Goal: Task Accomplishment & Management: Use online tool/utility

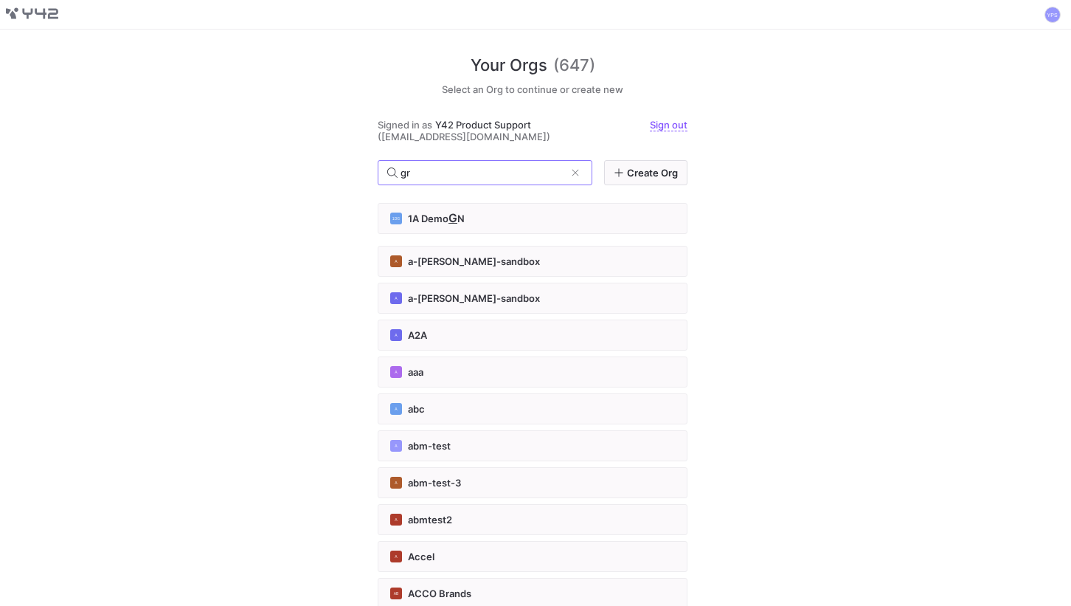
type input "g"
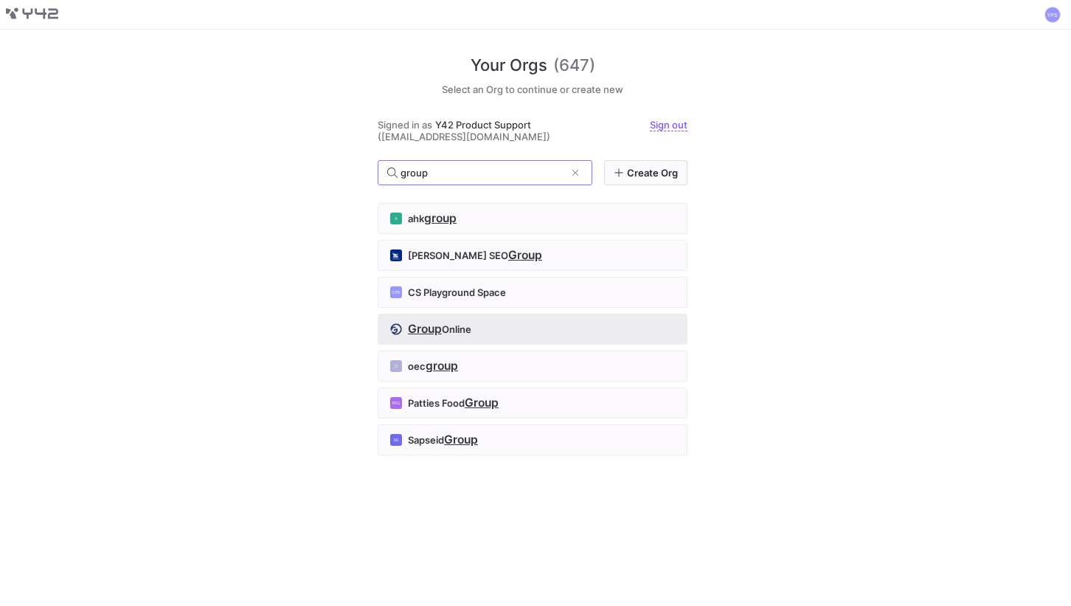
type input "group"
click at [534, 322] on button "Group Online" at bounding box center [533, 328] width 310 height 31
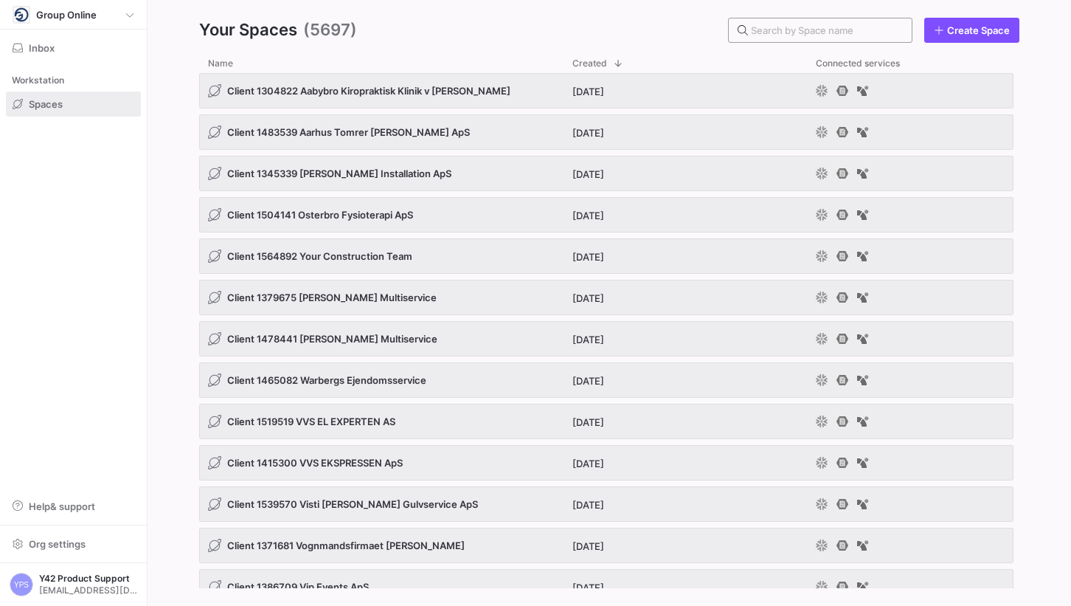
click at [783, 42] on div at bounding box center [820, 30] width 184 height 25
click at [779, 27] on input "text" at bounding box center [825, 30] width 149 height 12
type input "s"
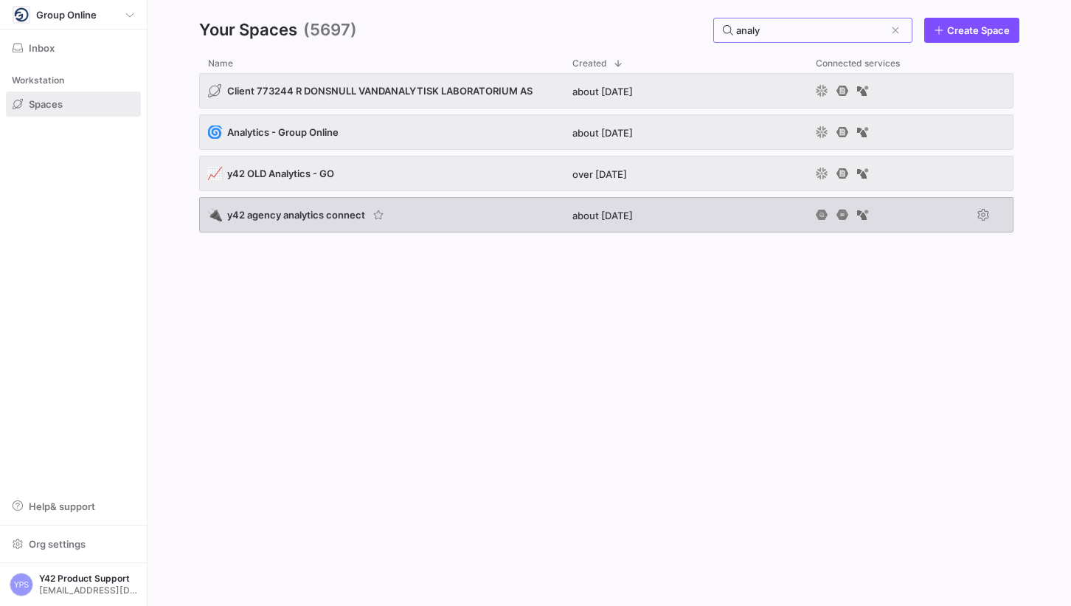
type input "analy"
click at [496, 209] on div "🔌 y42 agency analytics connect" at bounding box center [381, 214] width 364 height 35
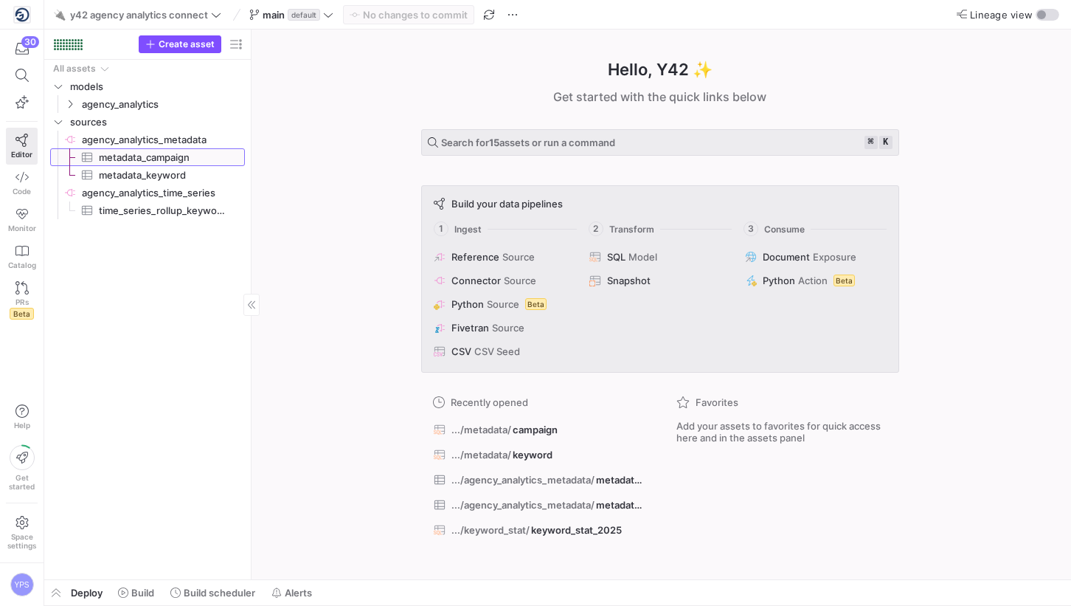
click at [205, 163] on span "metadata_campaign​​​​​​​​​" at bounding box center [163, 157] width 129 height 17
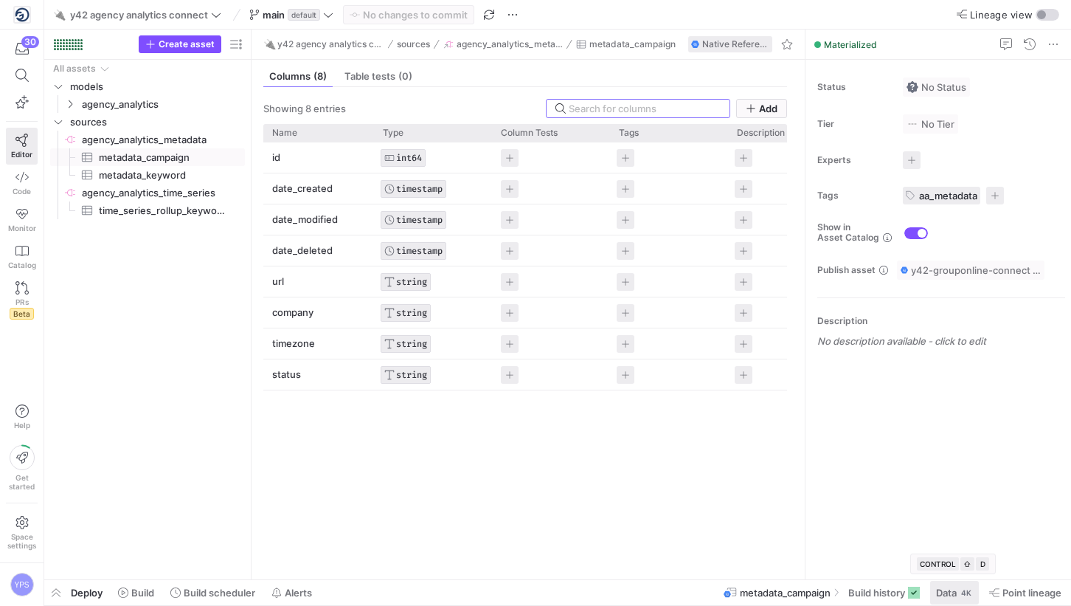
click at [937, 586] on span "Data" at bounding box center [946, 592] width 21 height 12
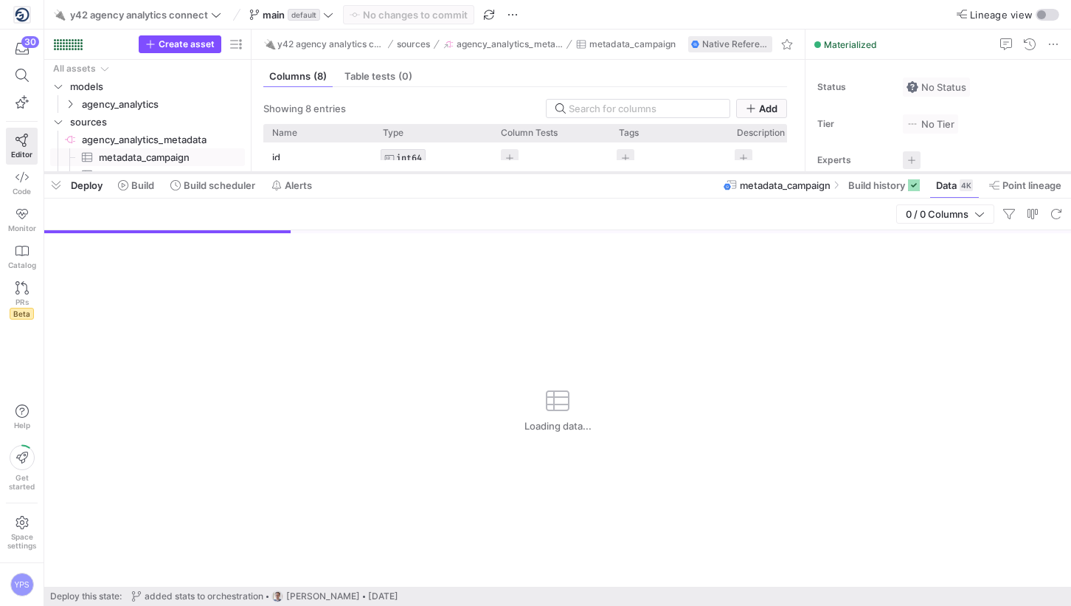
drag, startPoint x: 881, startPoint y: 337, endPoint x: 890, endPoint y: 173, distance: 164.0
click at [890, 173] on div at bounding box center [557, 173] width 1027 height 6
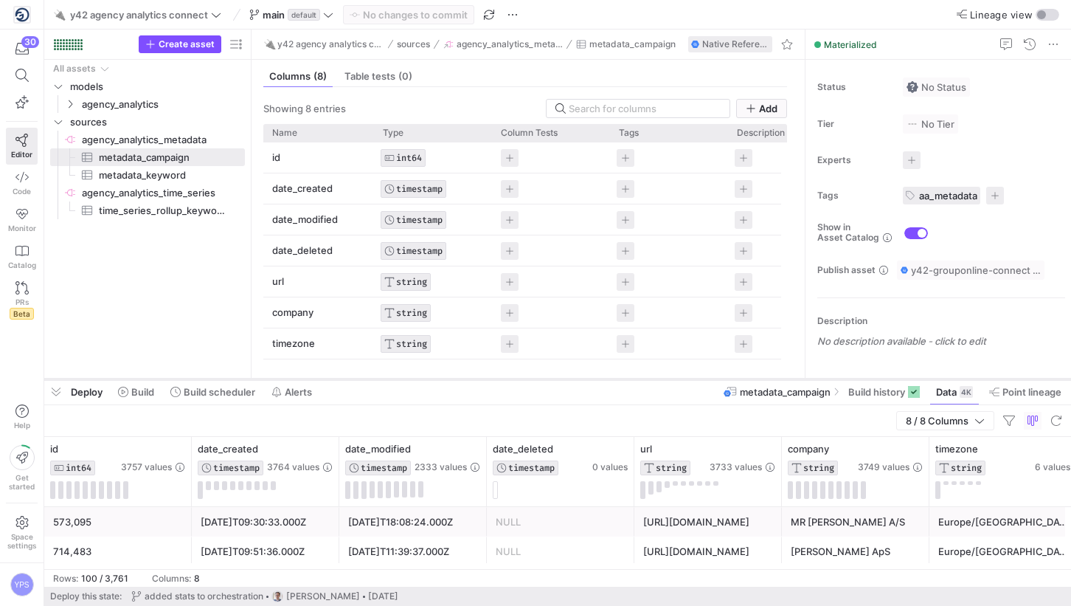
drag, startPoint x: 890, startPoint y: 173, endPoint x: 895, endPoint y: 380, distance: 206.6
click at [895, 380] on div at bounding box center [557, 379] width 1027 height 6
click at [541, 77] on div "Columns (8) Table tests (0)" at bounding box center [525, 76] width 524 height 21
click at [71, 100] on icon "Press SPACE to select this row." at bounding box center [70, 104] width 10 height 9
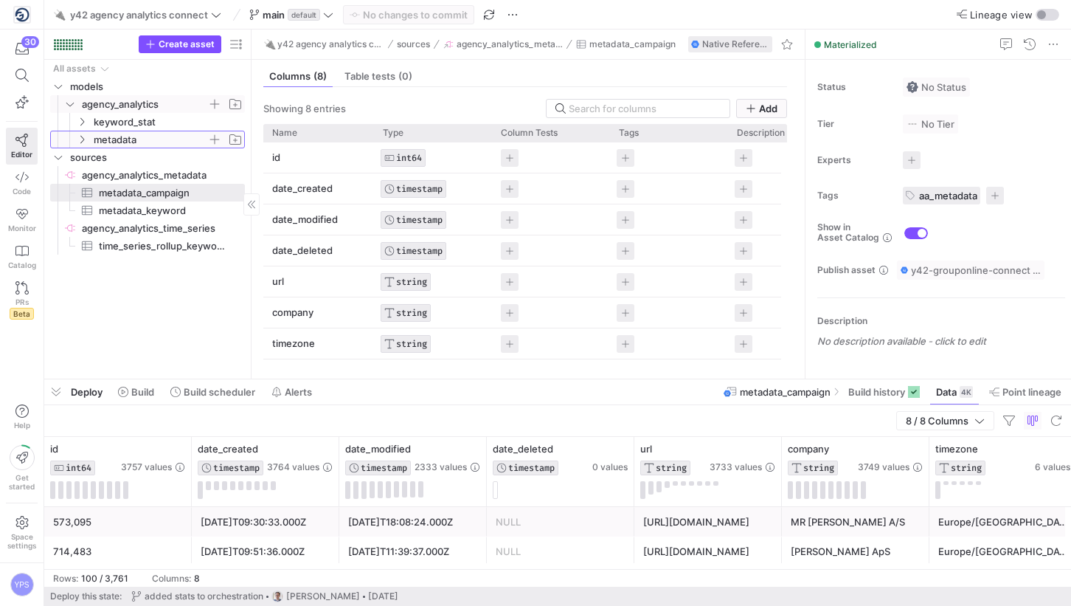
click at [81, 136] on icon "Press SPACE to select this row." at bounding box center [82, 139] width 10 height 9
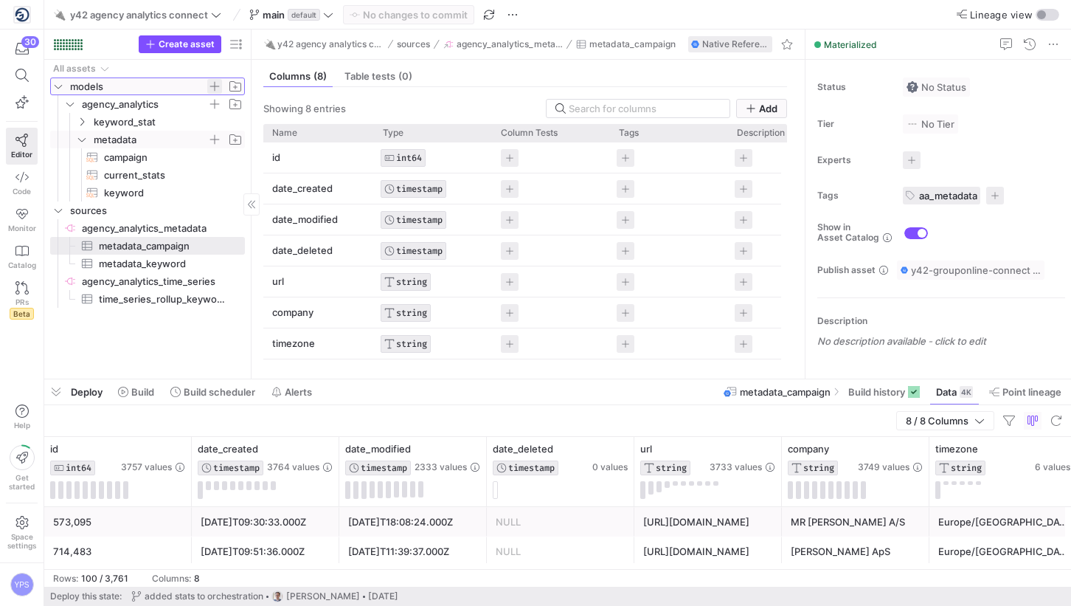
click at [213, 83] on span "Press SPACE to select this row." at bounding box center [214, 86] width 15 height 15
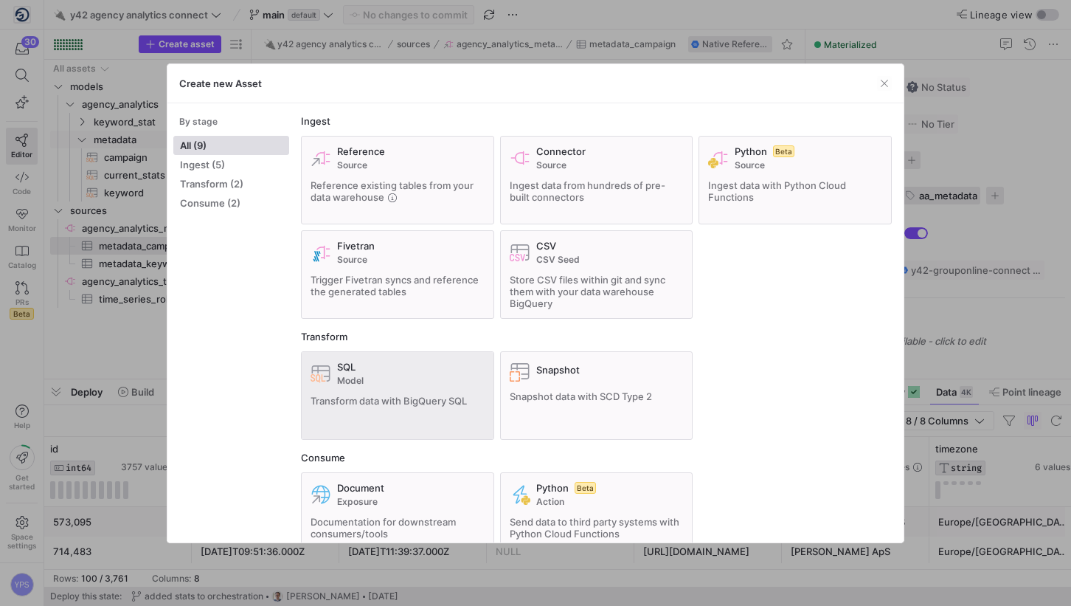
click at [419, 413] on div "SQL Model Transform data with BigQuery SQL" at bounding box center [398, 395] width 174 height 69
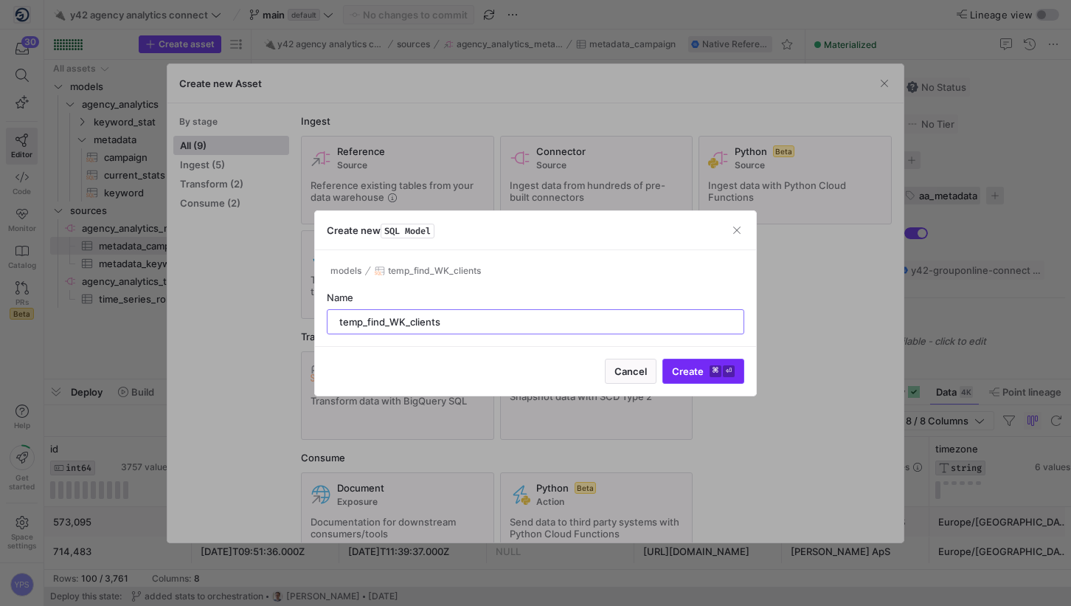
type input "temp_find_WK_clients"
click at [689, 367] on span "Create ⌘ ⏎" at bounding box center [703, 371] width 63 height 12
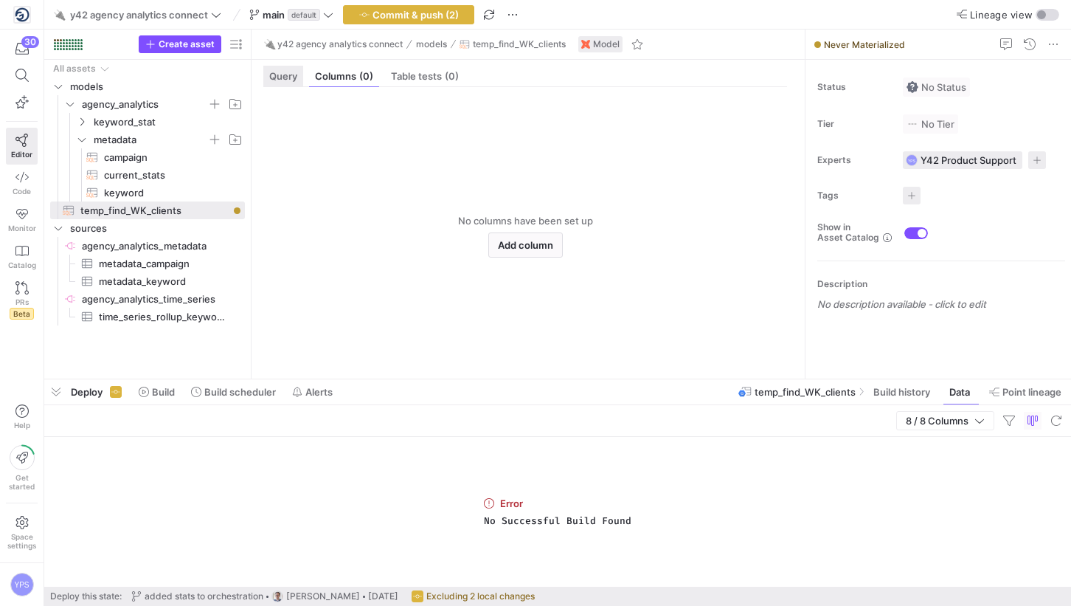
click at [276, 74] on span "Query" at bounding box center [283, 77] width 28 height 10
click at [404, 232] on div at bounding box center [525, 238] width 524 height 243
click at [336, 138] on div at bounding box center [542, 238] width 490 height 243
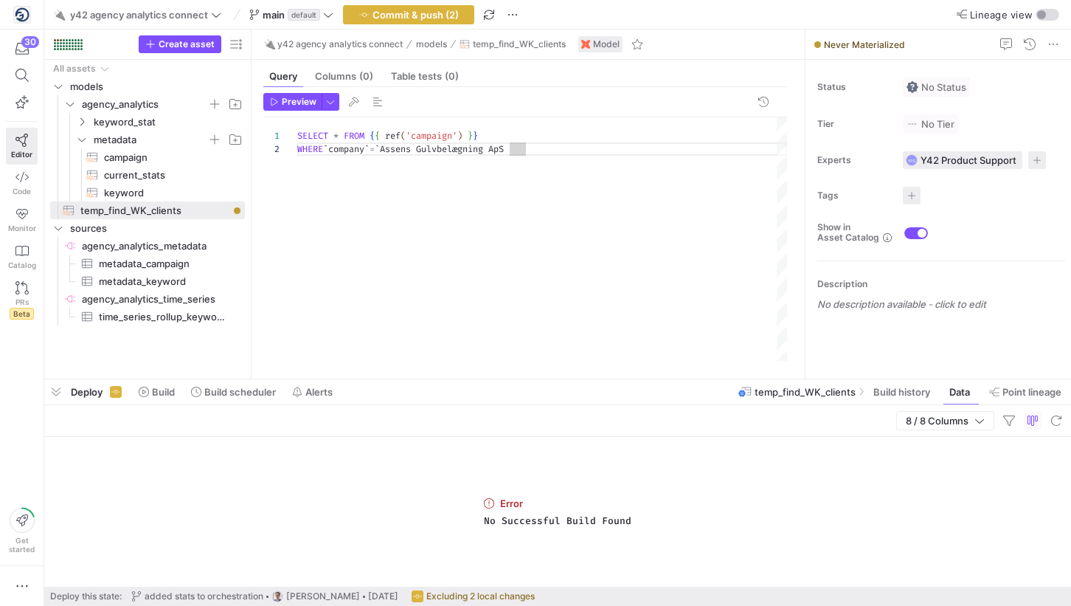
scroll to position [13, 0]
type textarea "SELECT * FROM {{ ref('campaign') }} WHERE `company` = `Assens Gulvbelægning ApS`"
click at [300, 103] on span "Preview" at bounding box center [299, 102] width 35 height 10
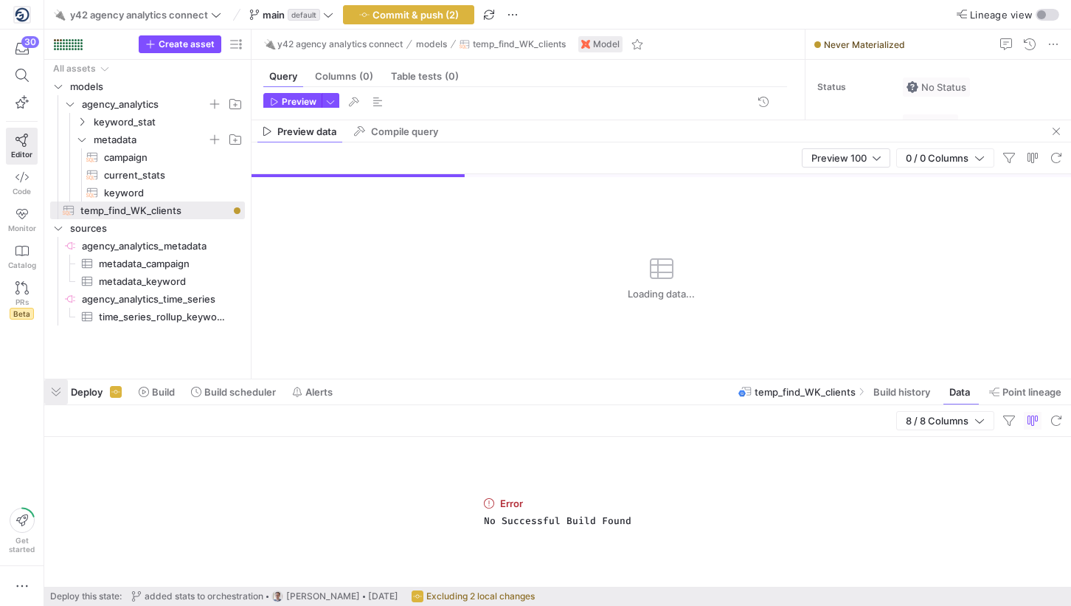
click at [58, 386] on span "button" at bounding box center [56, 391] width 24 height 25
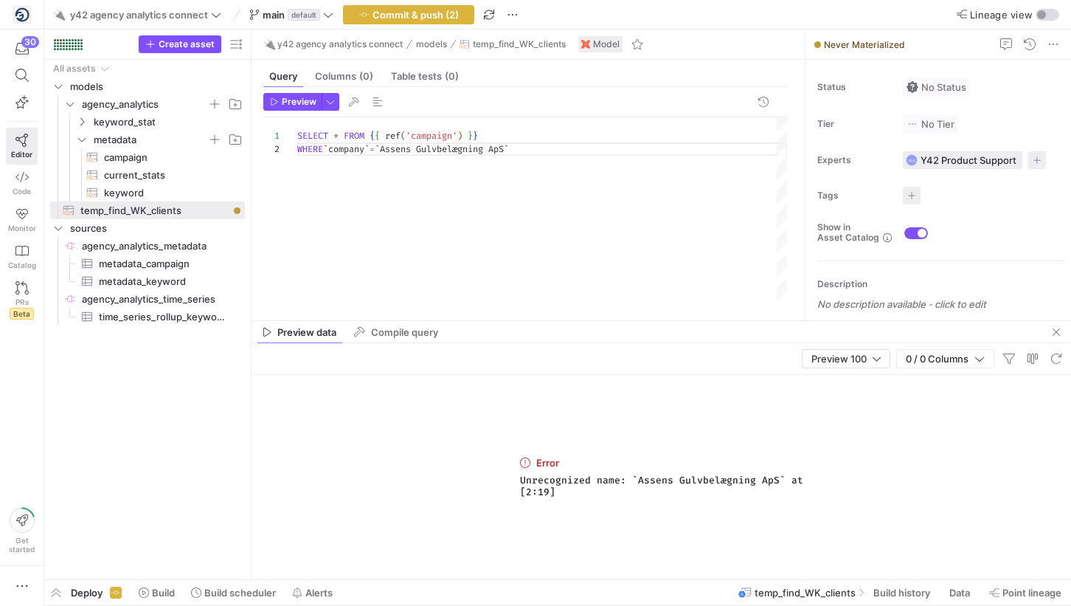
scroll to position [13, 233]
click at [375, 156] on div "SELECT * FROM { { ref ( 'campaign' ) } } WHERE ` company ` = ` Assens Gulvbel […" at bounding box center [542, 209] width 490 height 185
click at [403, 143] on div "SELECT * FROM { { ref ( 'campaign' ) } } WHERE ` company ` = ` Assens Gulvbel […" at bounding box center [542, 209] width 490 height 185
click at [386, 155] on div "SELECT * FROM { { ref ( 'campaign' ) } } WHERE ` company ` = ` Assens Gulvbel […" at bounding box center [542, 209] width 490 height 185
click at [389, 153] on div "SELECT * FROM { { ref ( 'campaign' ) } } WHERE ` company ` = ` Assens Gulvbel […" at bounding box center [542, 209] width 490 height 185
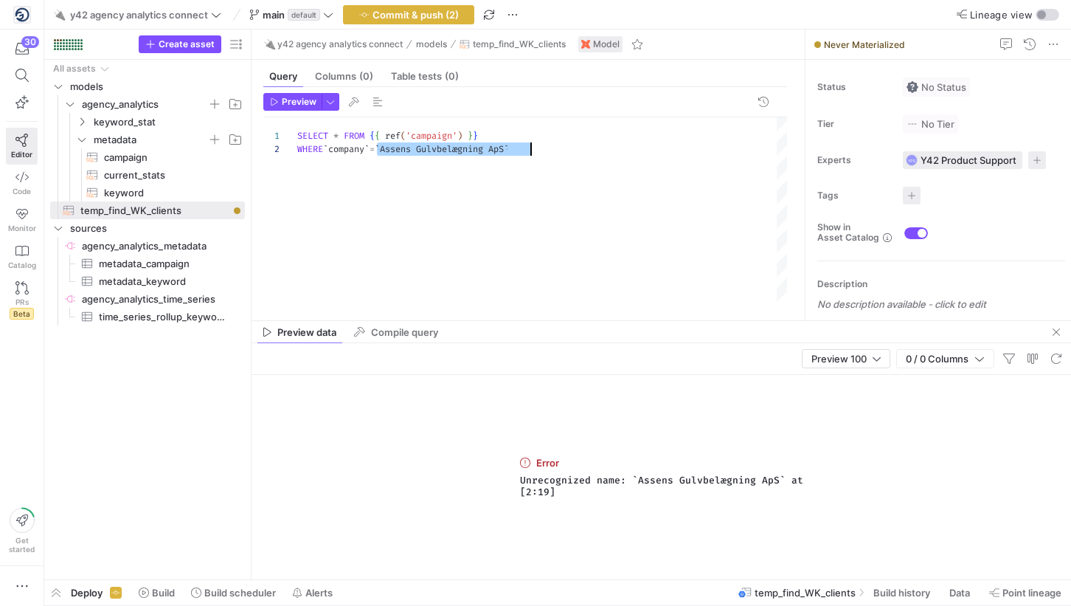
click at [386, 149] on div "SELECT * FROM { { ref ( 'campaign' ) } } WHERE ` company ` = ` Assens Gulvbel […" at bounding box center [542, 209] width 490 height 185
click at [362, 147] on div "SELECT * FROM { { ref ( 'campaign' ) } } WHERE ` company ` = ` Assens Gulvbel […" at bounding box center [542, 209] width 490 height 185
click at [381, 144] on div "SELECT * FROM { { ref ( 'campaign' ) } } WHERE ` company ` = ` Assens Gulvbel […" at bounding box center [542, 209] width 490 height 185
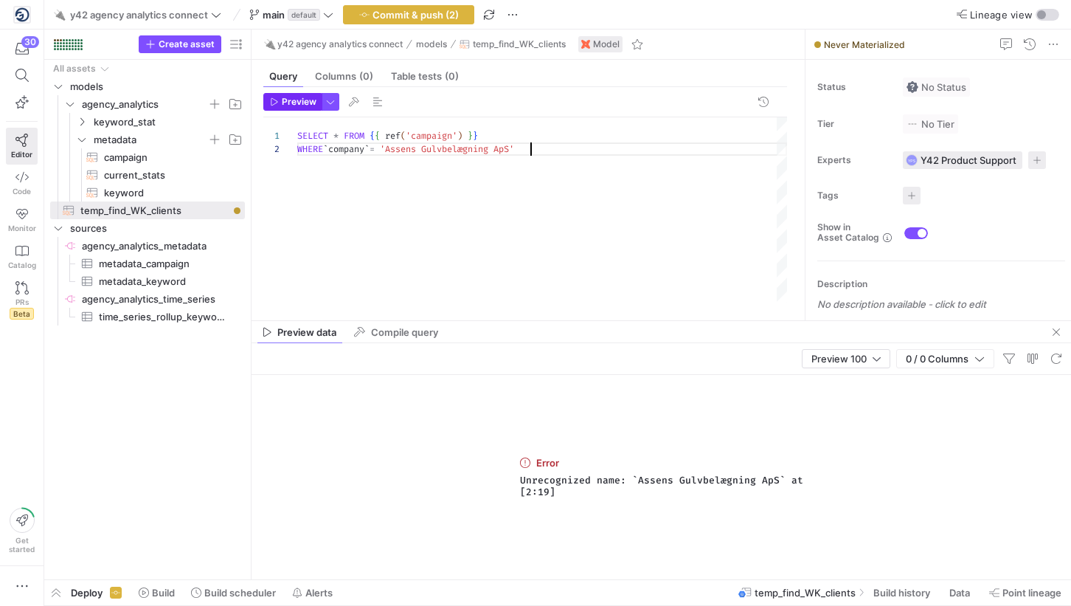
type textarea "SELECT * FROM {{ ref('campaign') }} WHERE `company` = 'Assens Gulvbelægning ApS'"
click at [285, 100] on span "Preview" at bounding box center [299, 102] width 35 height 10
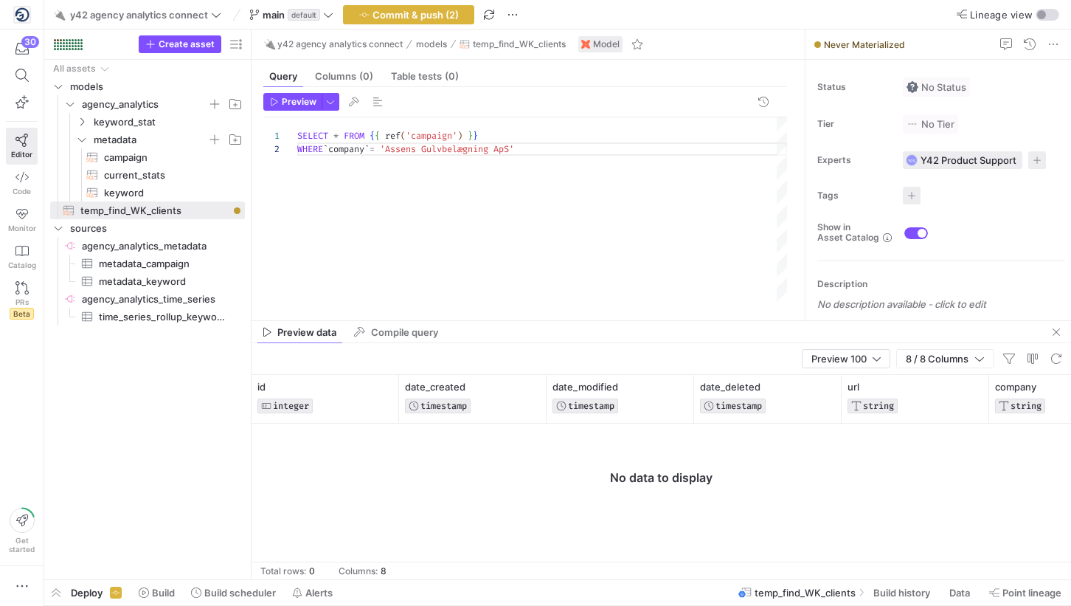
click at [386, 152] on div "SELECT * FROM { { ref ( 'campaign' ) } } WHERE ` company ` = 'Assens Gulvbelægn…" at bounding box center [542, 209] width 490 height 185
click at [532, 136] on div "SELECT * FROM { { ref ( 'campaign' ) } } WHERE ` company ` LIKE '%ST%'" at bounding box center [542, 209] width 490 height 185
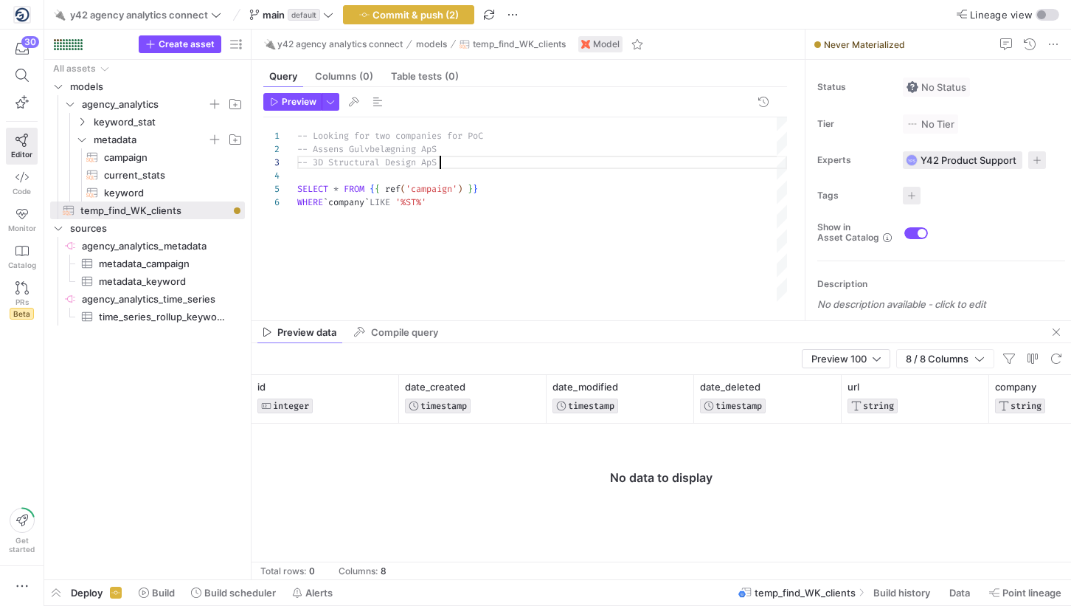
click at [307, 148] on div "-- Looking for two companies for PoC SELECT * FROM { { ref ( 'campaign' ) } } -…" at bounding box center [542, 209] width 490 height 185
click at [516, 137] on div "-- Looking for two companies for PoC SELECT * FROM { { ref ( 'campaign' ) } } -…" at bounding box center [542, 209] width 490 height 185
click at [317, 145] on div "-- Looking for two companies for PoC: SELECT * FROM { { ref ( 'campaign' ) } } …" at bounding box center [542, 209] width 490 height 185
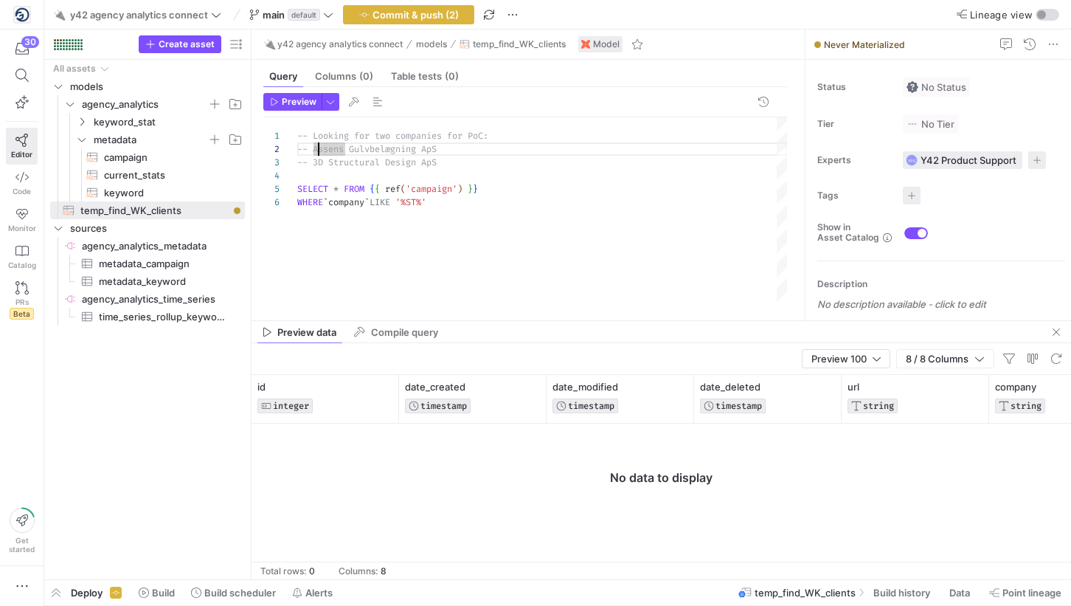
scroll to position [13, 16]
click at [495, 133] on div "-- Looking for two companies for PoC: SELECT * FROM { { ref ( 'campaign' ) } } …" at bounding box center [542, 209] width 490 height 185
click at [476, 130] on div "-- Looking for two companies for PoC: SELECT * FROM { { ref ( 'campaign' ) } } …" at bounding box center [542, 209] width 490 height 185
drag, startPoint x: 476, startPoint y: 130, endPoint x: 454, endPoint y: 130, distance: 22.9
click at [454, 130] on div "-- Looking for two companies for PoC: SELECT * FROM { { ref ( 'campaign' ) } } …" at bounding box center [542, 209] width 490 height 185
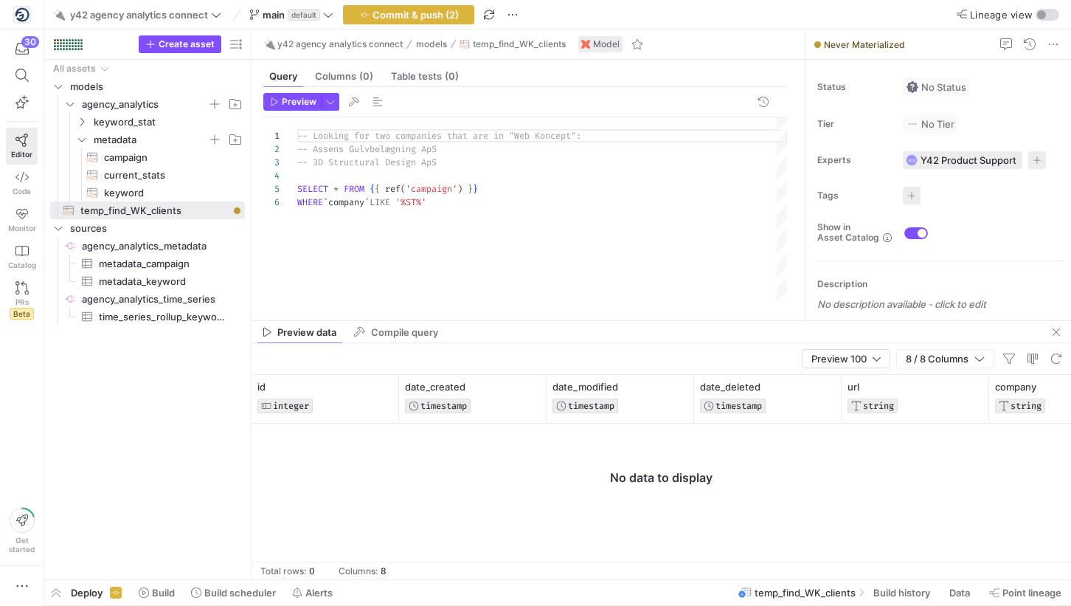
scroll to position [13, 128]
click at [427, 150] on div "-- Looking for two companies that are in "Web Konc ept": SELECT * FROM { { ref …" at bounding box center [542, 209] width 490 height 185
click at [423, 204] on div "-- Looking for two companies that are in "Web Konc ept": SELECT * FROM { { ref …" at bounding box center [542, 209] width 490 height 185
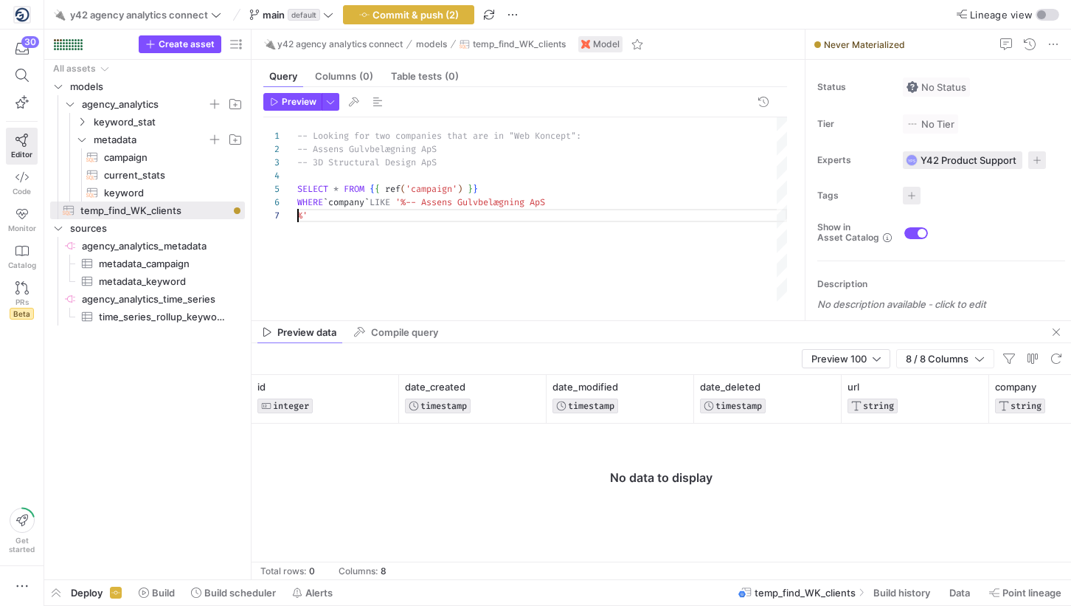
scroll to position [66, 133]
type textarea "-- Looking for two companies that are in "Web Koncept": -- Assens Gulvbelægning…"
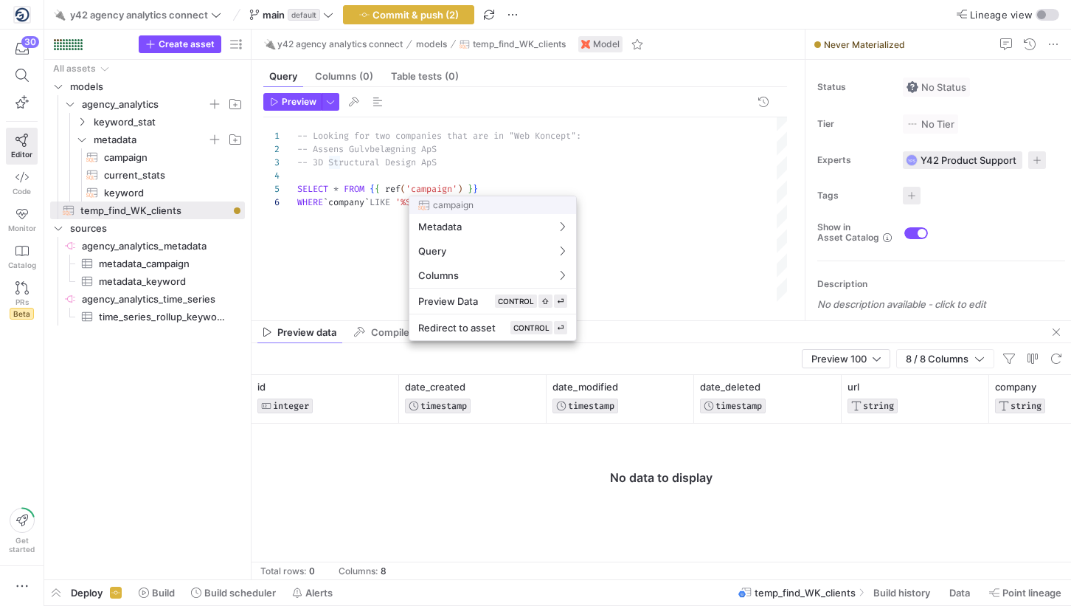
click at [458, 192] on div at bounding box center [535, 303] width 1071 height 606
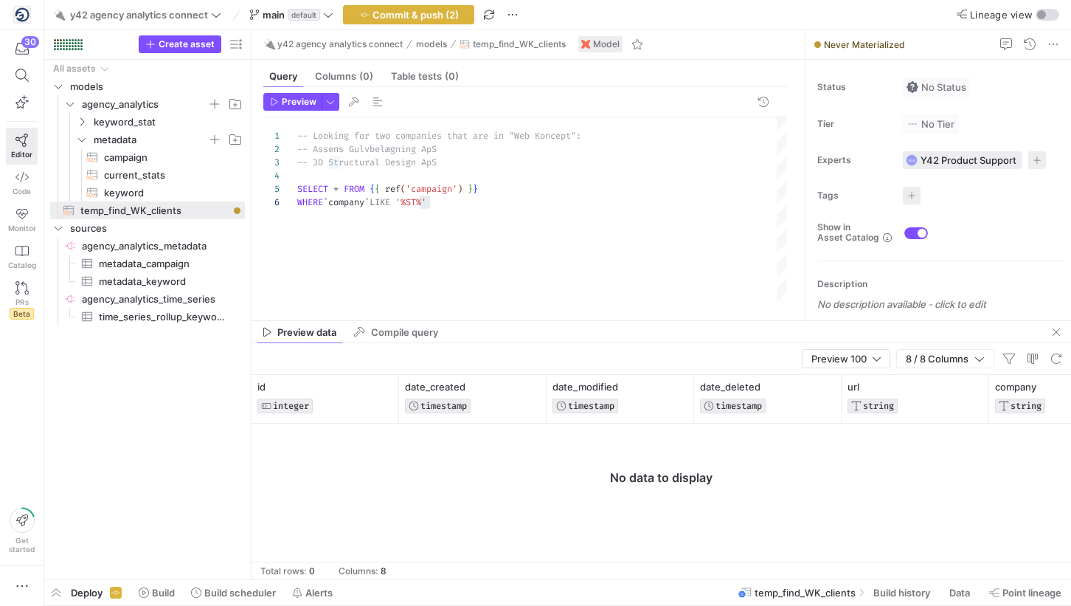
click at [472, 179] on div "-- Looking for two companies that are in "Web Konc ept": SELECT * FROM { { ref …" at bounding box center [542, 209] width 490 height 185
click at [468, 161] on div "-- Looking for two companies that are in "Web Konc ept": SELECT * FROM { { ref …" at bounding box center [542, 209] width 490 height 185
click at [298, 97] on span "Preview" at bounding box center [299, 102] width 35 height 10
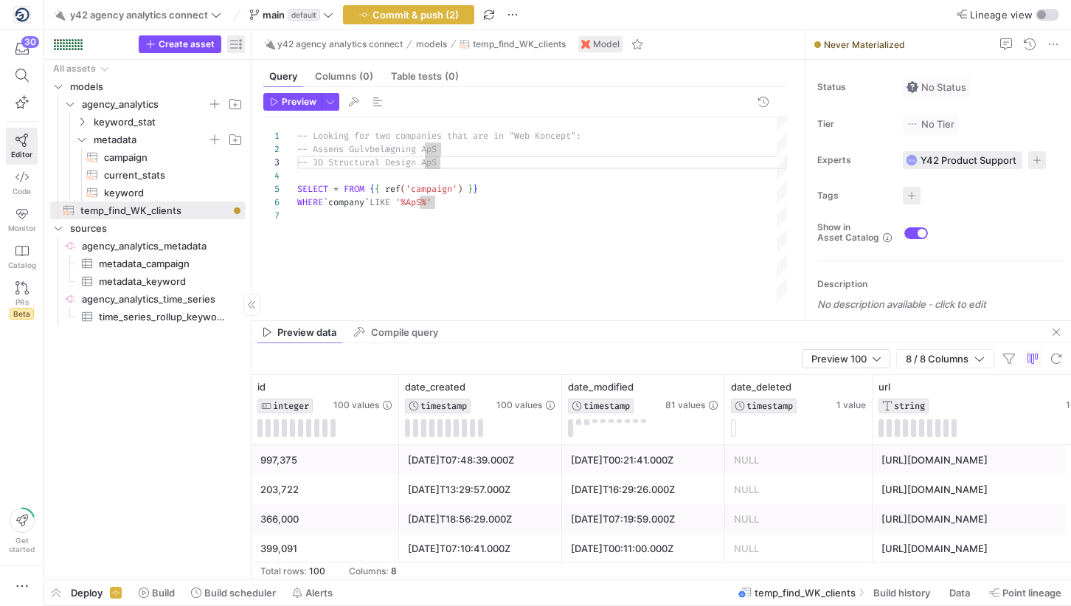
click at [238, 39] on span "button" at bounding box center [236, 44] width 18 height 18
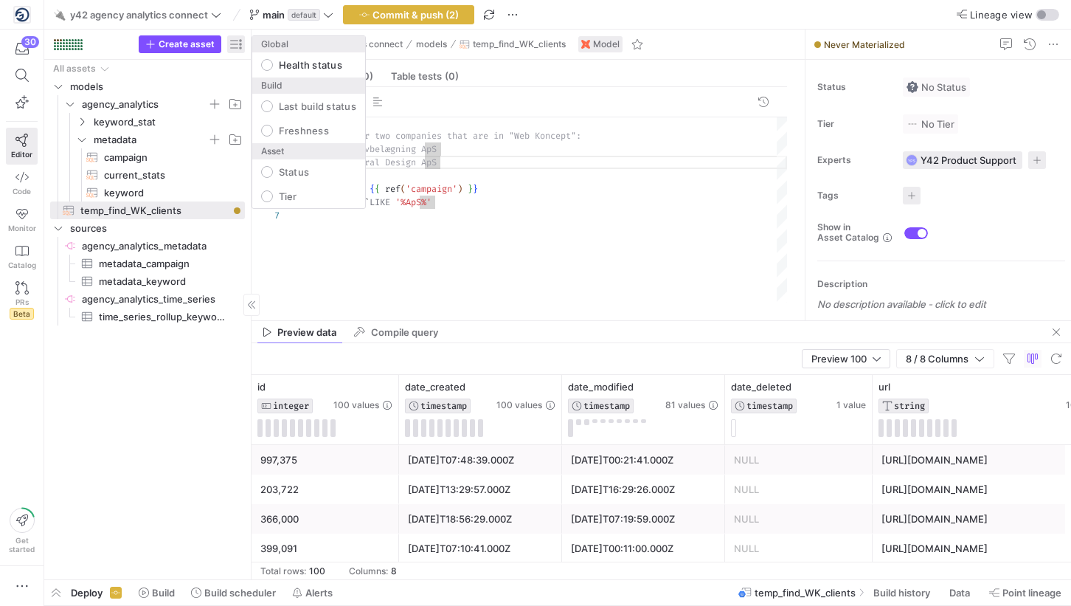
click at [238, 39] on div at bounding box center [535, 303] width 1071 height 606
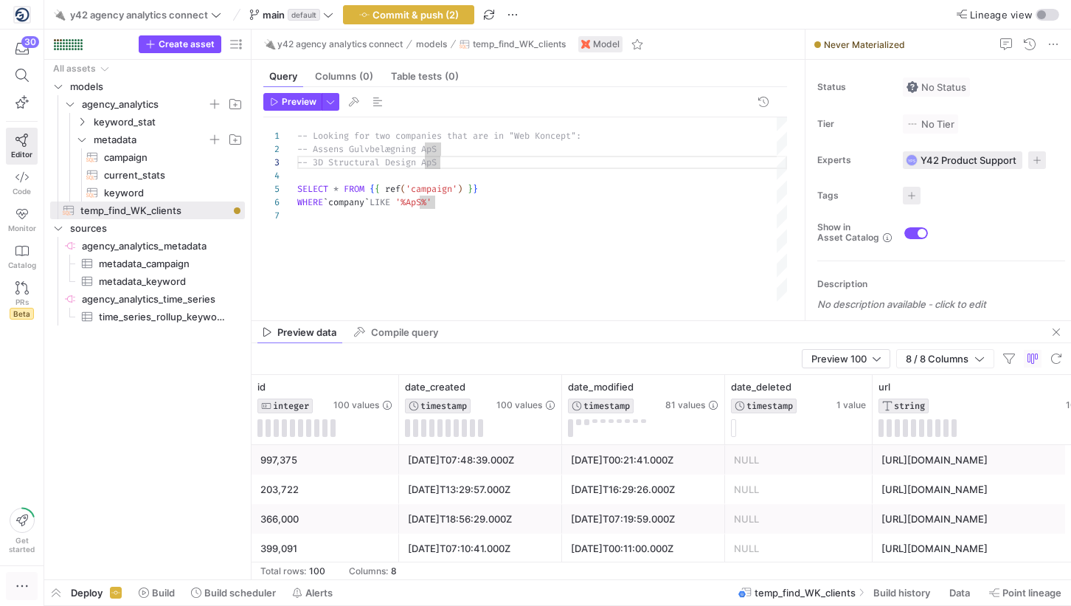
click at [20, 578] on icon "button" at bounding box center [22, 585] width 15 height 15
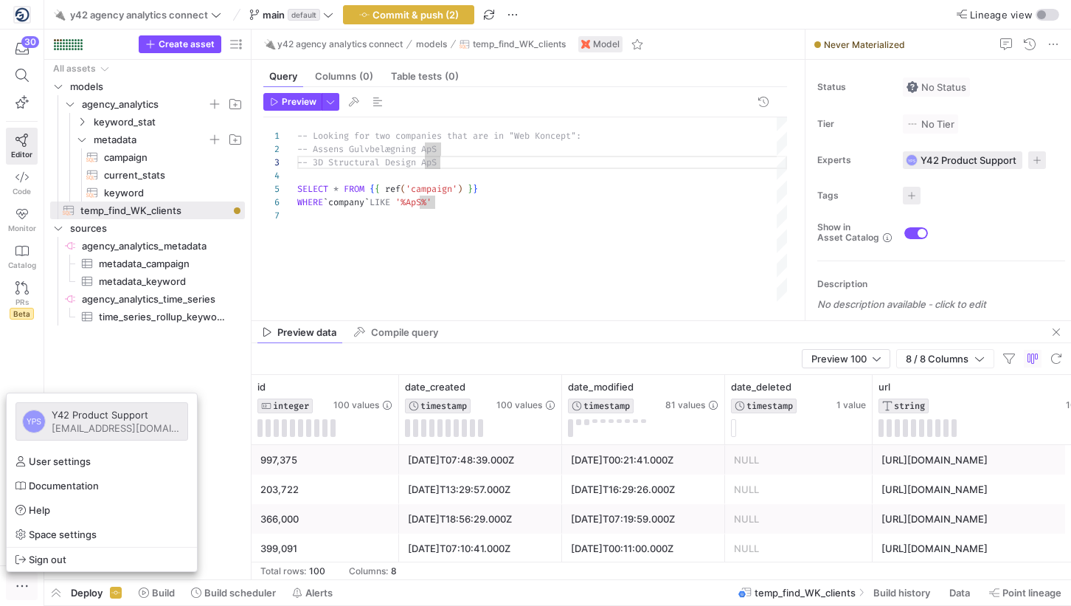
click at [20, 578] on div at bounding box center [535, 303] width 1071 height 606
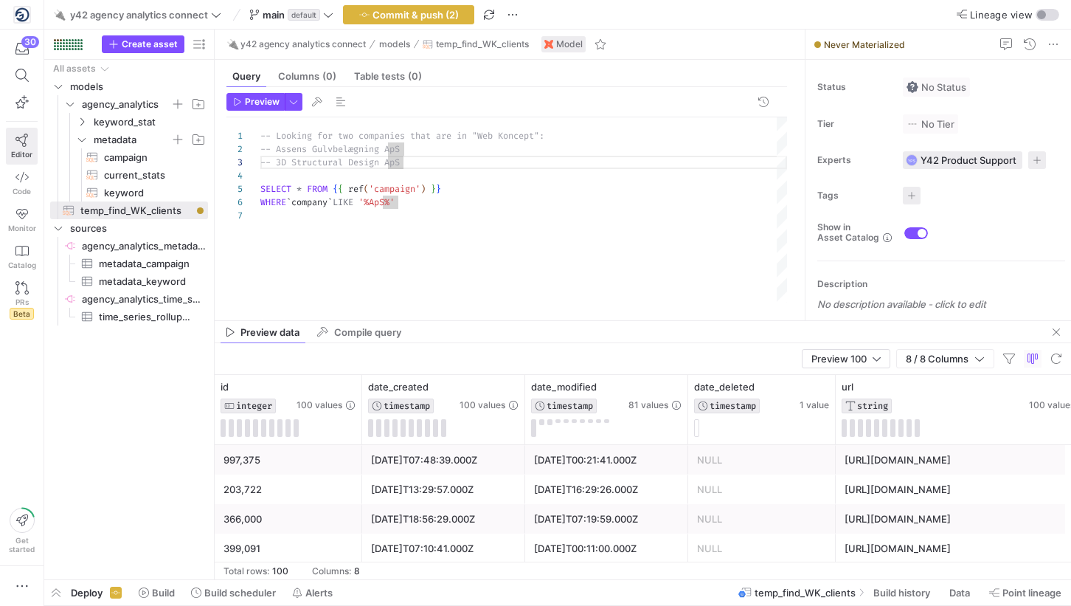
drag, startPoint x: 252, startPoint y: 131, endPoint x: 35, endPoint y: 148, distance: 217.5
click at [35, 148] on as-split "30 Editor Code Monitor Catalog PRs Beta Get started 🔌 y42 agency analytics conn…" at bounding box center [535, 303] width 1071 height 606
click at [24, 142] on icon at bounding box center [21, 140] width 13 height 13
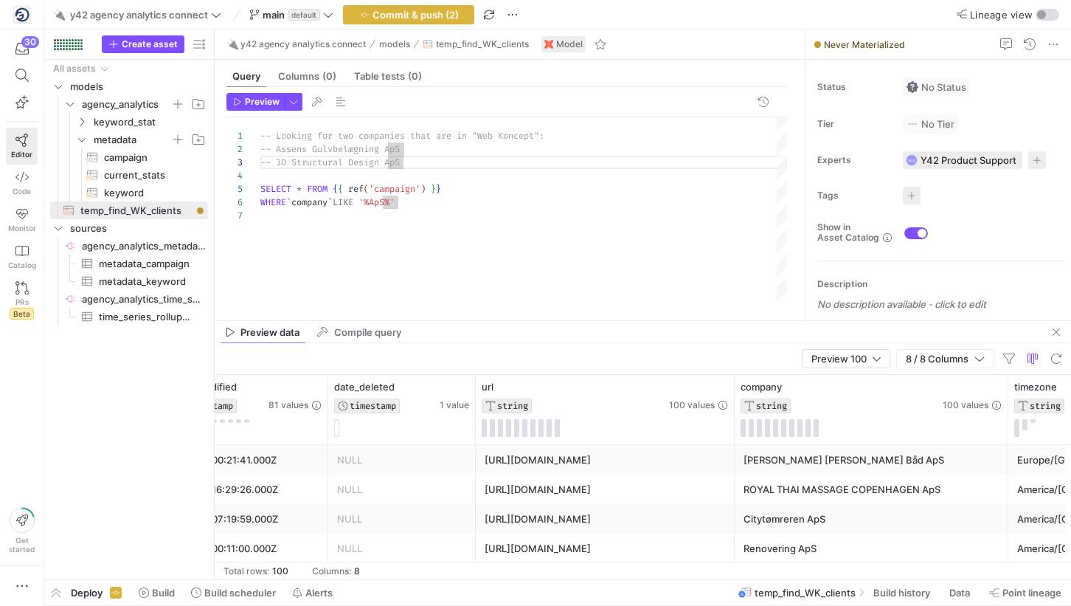
click at [445, 208] on div "-- Looking for two companies that are in "Web Konc ept": SELECT * FROM { { ref …" at bounding box center [523, 209] width 527 height 185
click at [348, 148] on div "-- Looking for two companies that are in "Web Konc ept": SELECT * FROM { { ref …" at bounding box center [523, 209] width 527 height 185
click at [384, 204] on div "-- Looking for two companies that are in "Web Konc ept": SELECT * FROM { { ref …" at bounding box center [523, 209] width 527 height 185
click at [420, 140] on div "-- Looking for two companies that are in "Web Konc ept": SELECT * FROM { { ref …" at bounding box center [523, 209] width 527 height 185
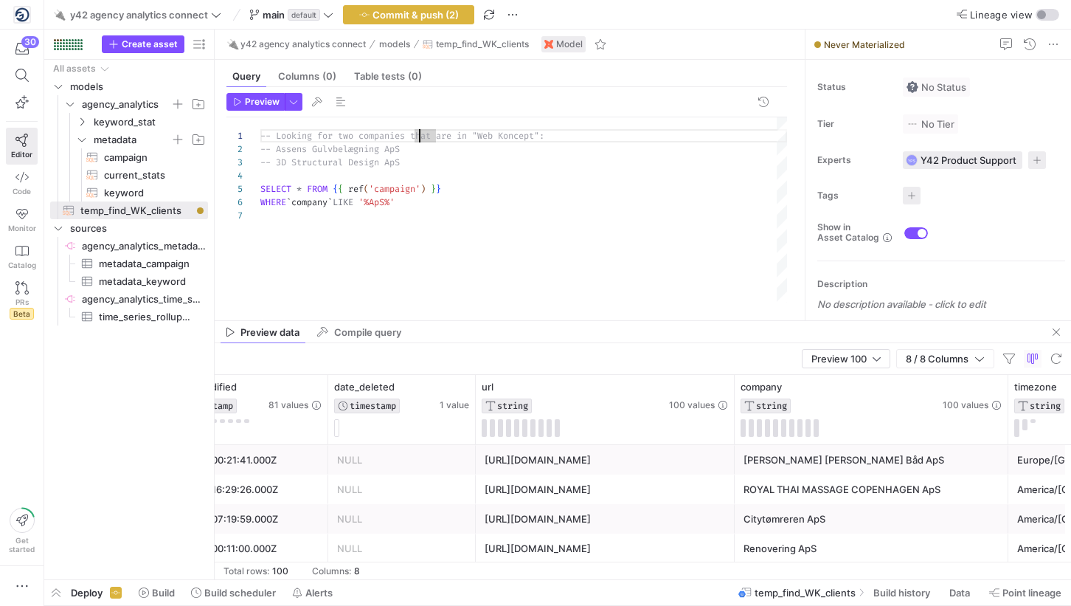
click at [351, 148] on div "-- Looking for two companies that are in "Web Konc ept": SELECT * FROM { { ref …" at bounding box center [523, 209] width 527 height 185
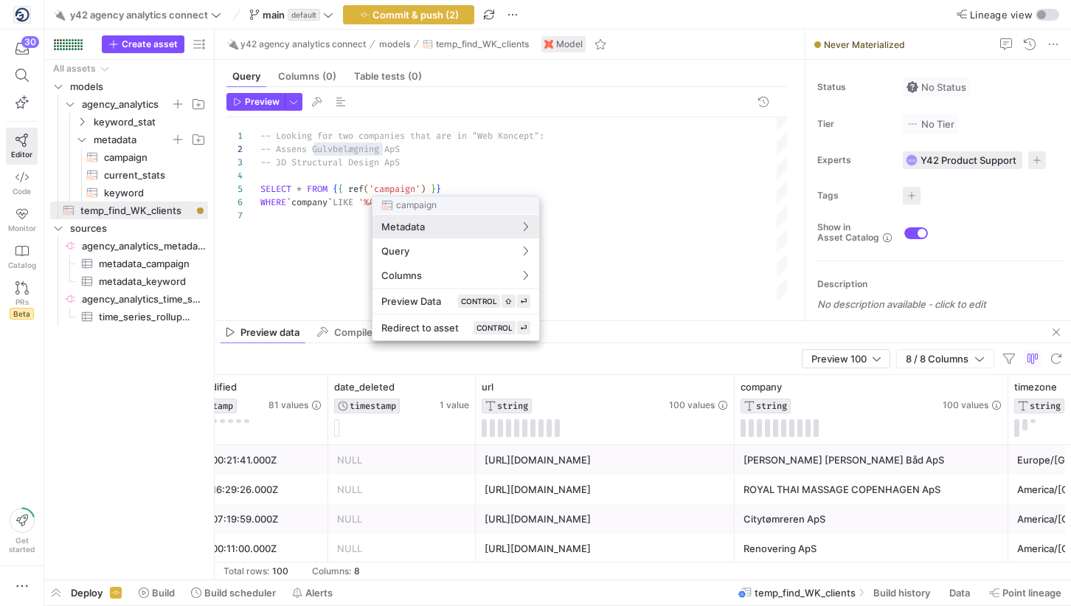
click at [400, 148] on div at bounding box center [535, 303] width 1071 height 606
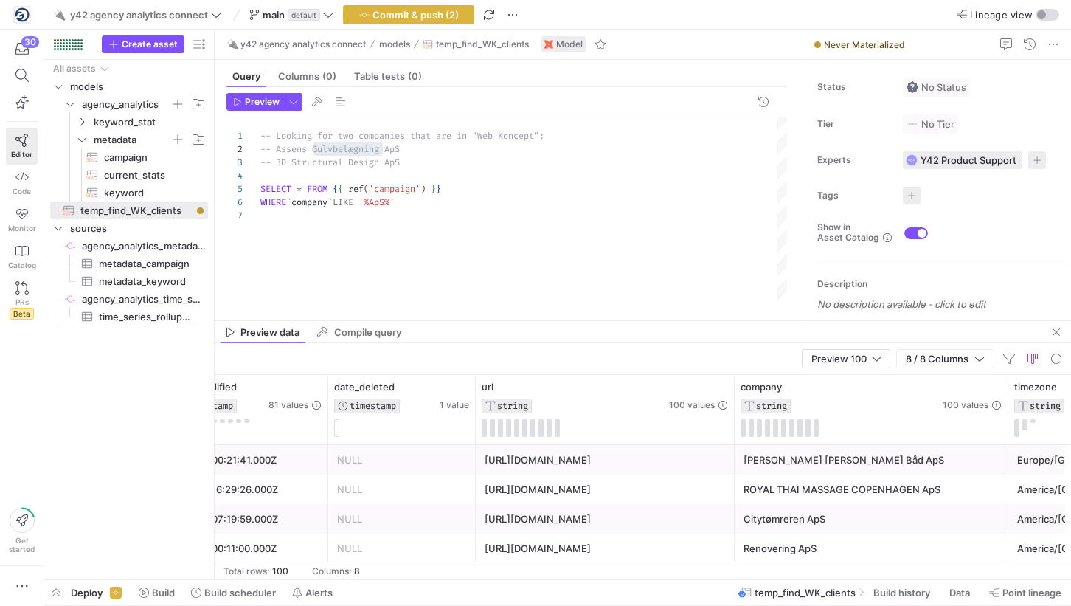
click at [393, 204] on div "-- Looking for two companies that are in "Web Konc ept": SELECT * FROM { { ref …" at bounding box center [523, 209] width 527 height 185
click at [254, 98] on span "Preview" at bounding box center [262, 102] width 35 height 10
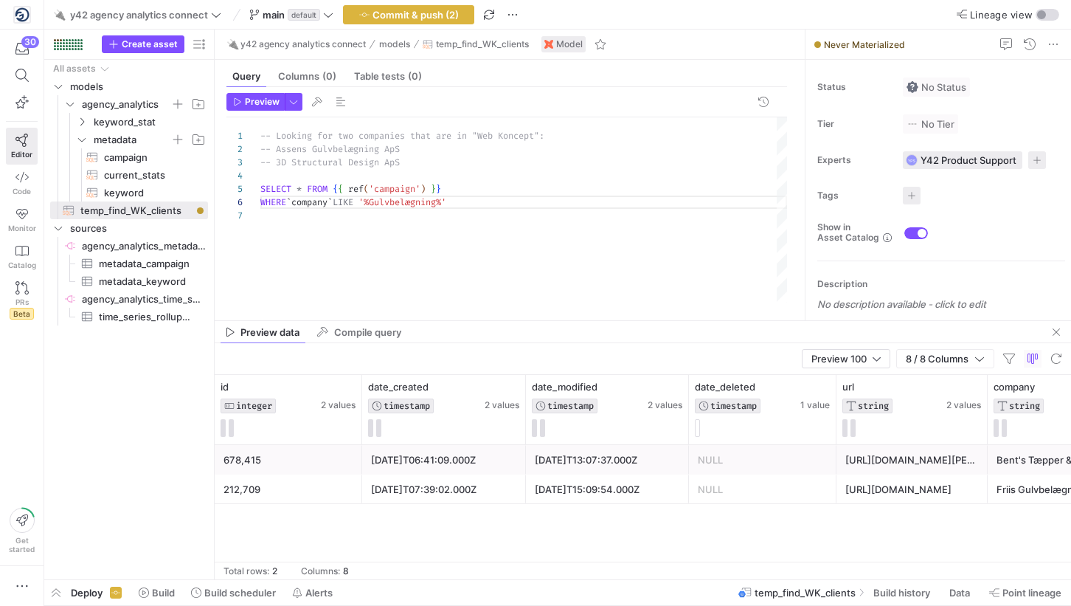
click at [485, 532] on div "678,415 [DATE]T06:41:09.000Z [DATE]T13:07:37.000Z NULL [URL][DOMAIN_NAME][PERSO…" at bounding box center [643, 512] width 856 height 134
click at [299, 191] on div "-- Looking for two companies that are in "Web Konc ept": SELECT * FROM { { ref …" at bounding box center [523, 209] width 527 height 185
click at [273, 106] on span "Preview" at bounding box center [262, 102] width 35 height 10
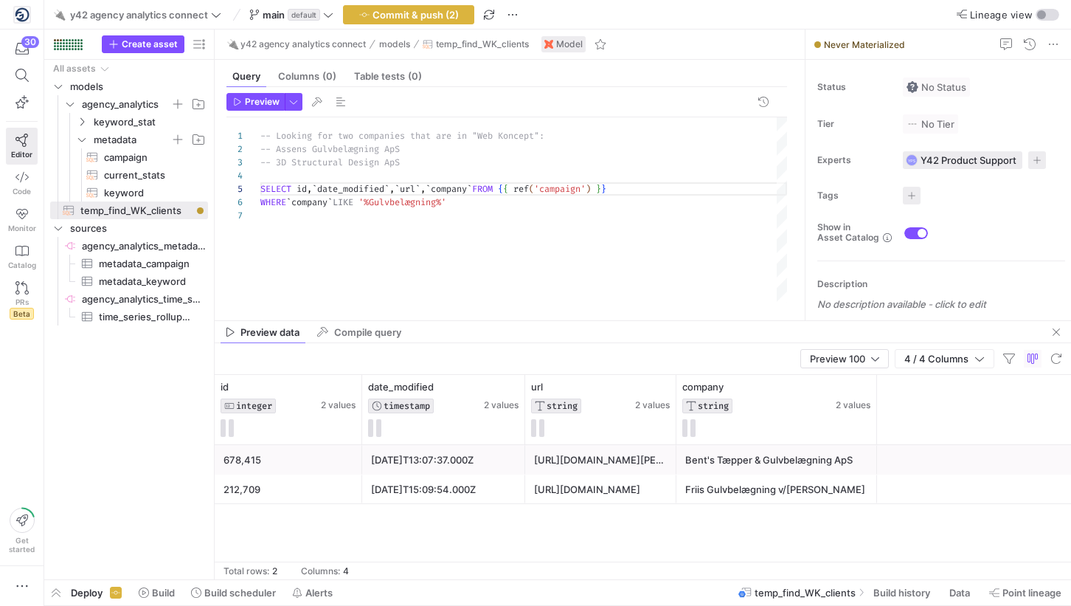
click at [331, 161] on div "-- Looking for two companies that are in "Web Konc ept": SELECT id , ` date_mod…" at bounding box center [523, 209] width 527 height 185
click at [424, 207] on div "-- Looking for two companies that are in "Web Konc ept": SELECT id , ` date_mod…" at bounding box center [523, 209] width 527 height 185
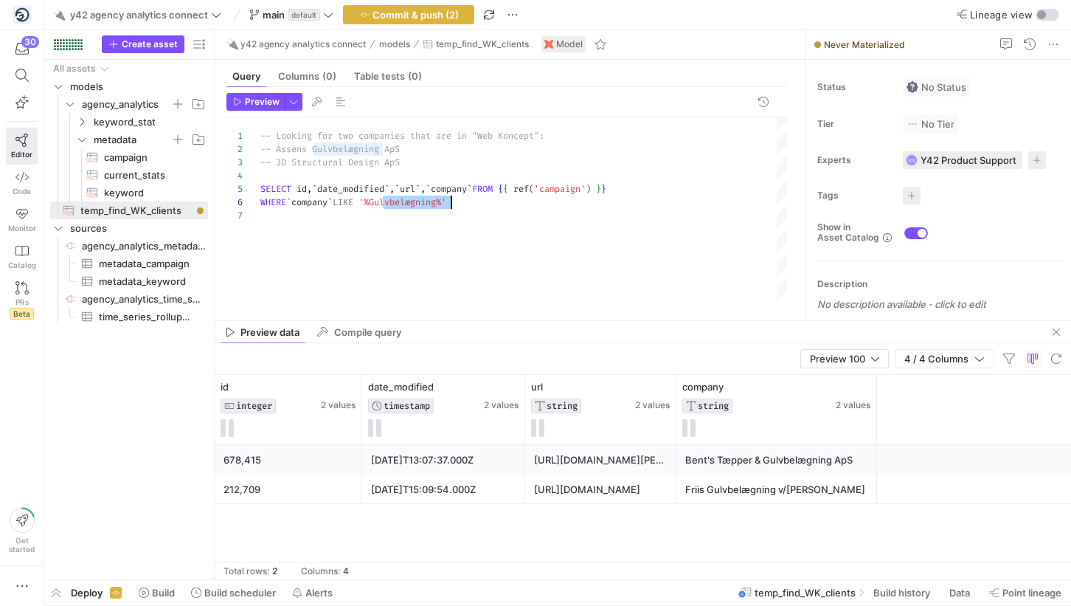
scroll to position [66, 176]
click at [246, 105] on span "Preview" at bounding box center [262, 102] width 35 height 10
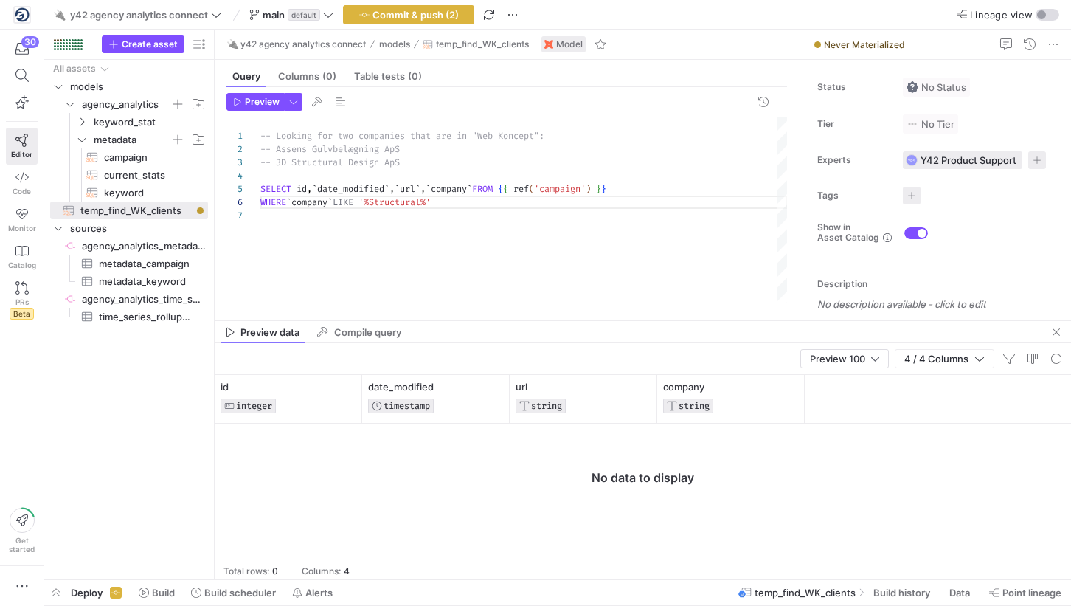
click at [467, 212] on div "-- Looking for two companies that are in "Web Konc ept": SELECT id , ` date_mod…" at bounding box center [523, 209] width 527 height 185
click at [316, 162] on div "-- Looking for two companies that are in "Web Konc ept": SELECT id , ` date_mod…" at bounding box center [523, 209] width 527 height 185
drag, startPoint x: 316, startPoint y: 162, endPoint x: 368, endPoint y: 162, distance: 52.4
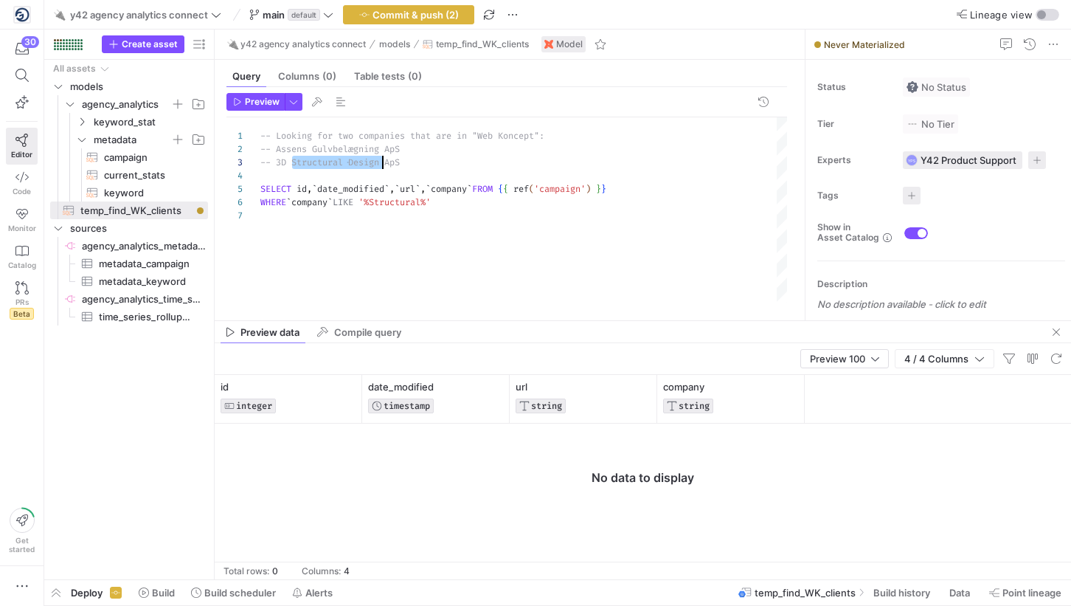
click at [368, 162] on div "-- Looking for two companies that are in "Web Konc ept": SELECT id , ` date_mod…" at bounding box center [523, 209] width 527 height 185
click at [413, 200] on div "-- Looking for two companies that are in "Web Konc ept": SELECT id , ` date_mod…" at bounding box center [523, 209] width 527 height 185
click at [511, 200] on div "-- Looking for two companies that are in "Web Konc ept": SELECT id , ` date_mod…" at bounding box center [523, 209] width 527 height 185
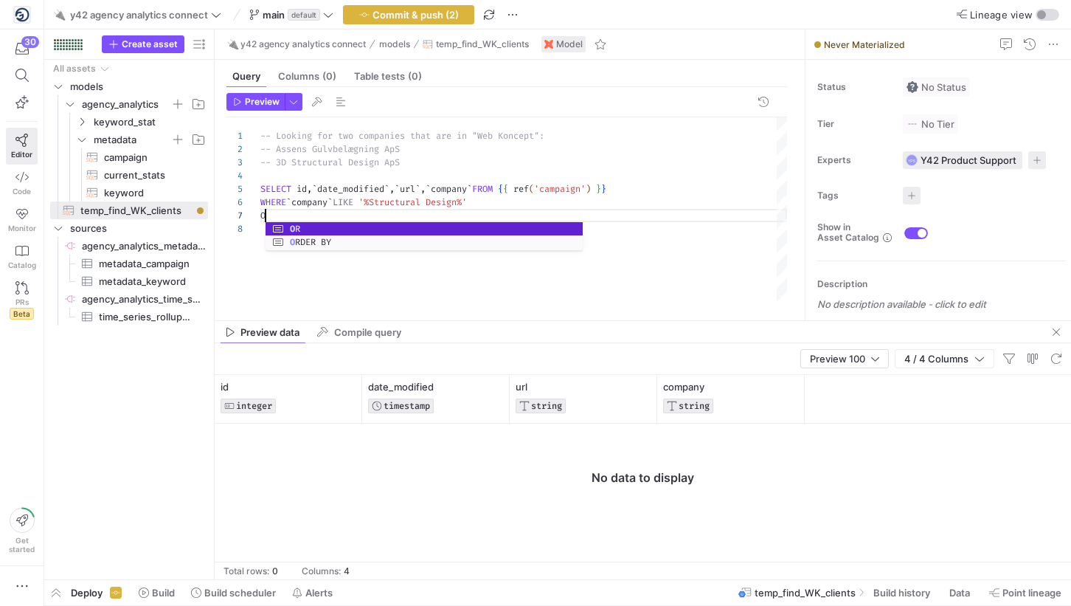
scroll to position [80, 16]
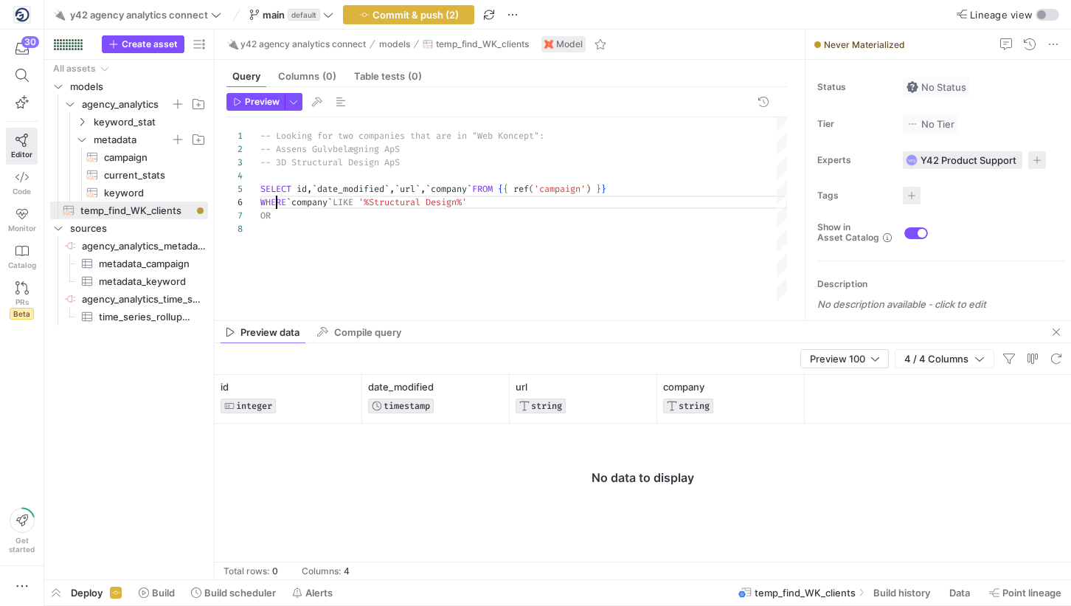
click at [274, 204] on div "-- Looking for two companies that are in "Web Konc ept": SELECT id , ` date_mod…" at bounding box center [523, 209] width 527 height 185
drag, startPoint x: 274, startPoint y: 204, endPoint x: 493, endPoint y: 209, distance: 218.4
click at [493, 209] on div "-- Looking for two companies that are in "Web Konc ept": SELECT id , ` date_mod…" at bounding box center [523, 209] width 527 height 185
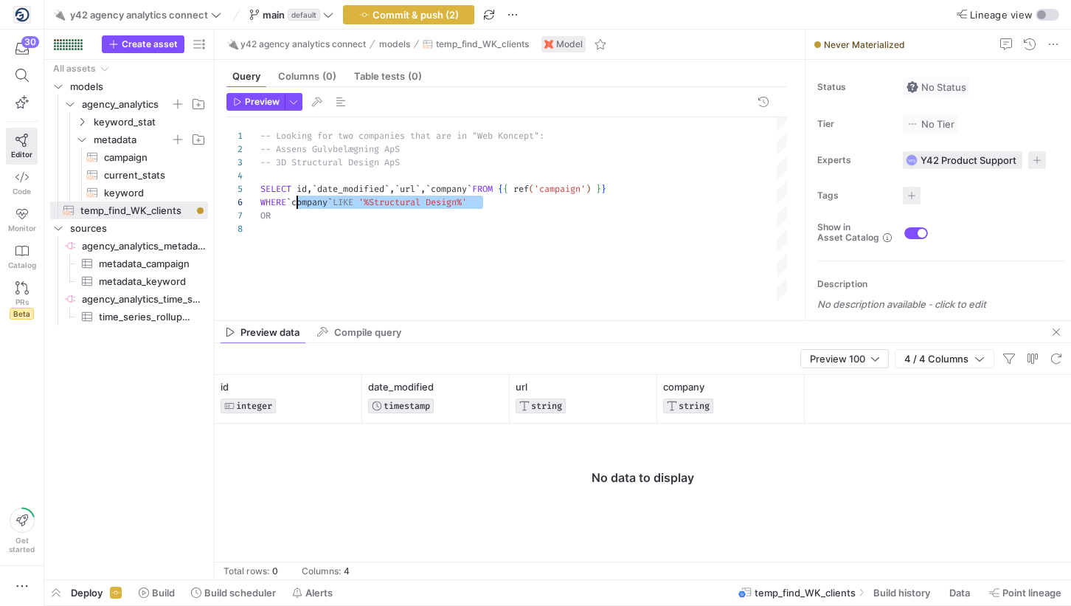
drag, startPoint x: 498, startPoint y: 202, endPoint x: 294, endPoint y: 201, distance: 203.6
click at [294, 201] on div "-- Looking for two companies that are in "Web Konc ept": SELECT id , ` date_mod…" at bounding box center [523, 209] width 527 height 185
click at [288, 213] on div "-- Looking for two companies that are in "Web Konc ept": SELECT id , ` date_mod…" at bounding box center [523, 209] width 527 height 185
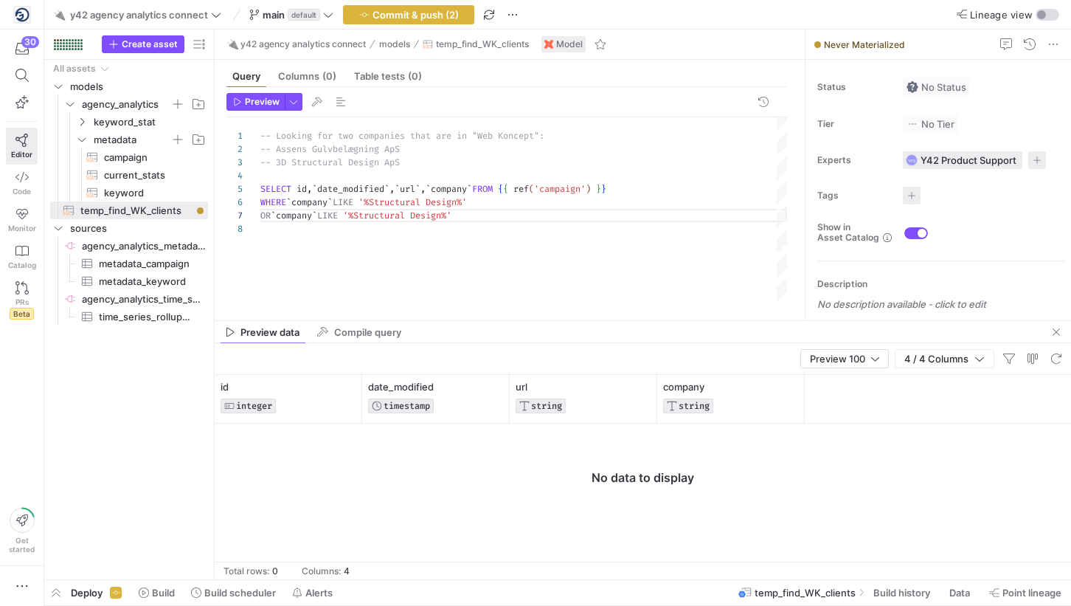
click at [341, 150] on div "-- Looking for two companies that are in "Web Konc ept": SELECT id , ` date_mod…" at bounding box center [523, 209] width 527 height 185
click at [393, 219] on div "-- Looking for two companies that are in "Web Konc ept": SELECT id , ` date_mod…" at bounding box center [523, 209] width 527 height 185
drag, startPoint x: 393, startPoint y: 219, endPoint x: 444, endPoint y: 219, distance: 50.9
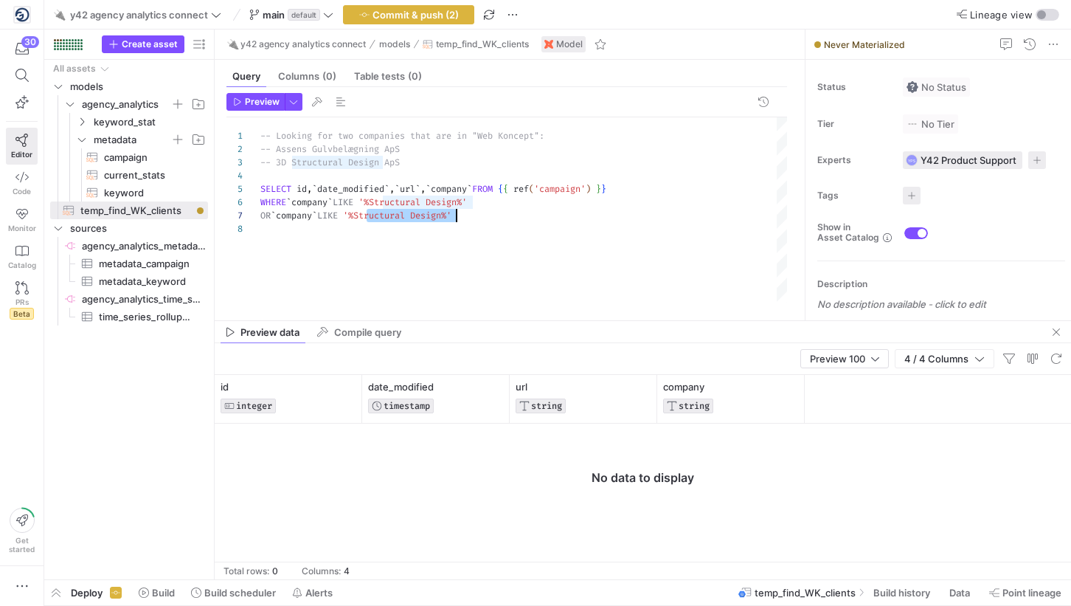
click at [268, 204] on div "-- Looking for two companies that are in "Web Konc ept": SELECT id , ` date_mod…" at bounding box center [523, 209] width 527 height 185
click at [257, 94] on span "button" at bounding box center [255, 102] width 57 height 16
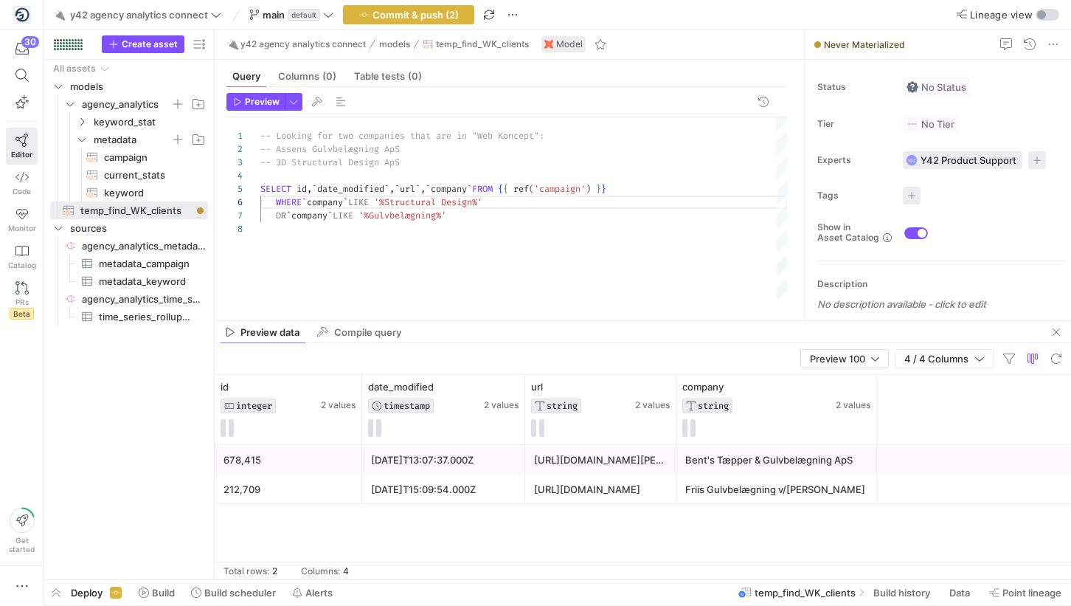
click at [299, 145] on div "-- Looking for two companies that are in "Web Konc ept": SELECT id , ` date_mod…" at bounding box center [523, 209] width 527 height 185
drag, startPoint x: 299, startPoint y: 145, endPoint x: 319, endPoint y: 145, distance: 19.2
click at [319, 145] on div "-- Looking for two companies that are in "Web Konc ept": SELECT id , ` date_mod…" at bounding box center [523, 209] width 527 height 185
click at [445, 218] on div "-- Looking for two companies that are in "Web Konc ept": SELECT id , ` date_mod…" at bounding box center [523, 209] width 527 height 185
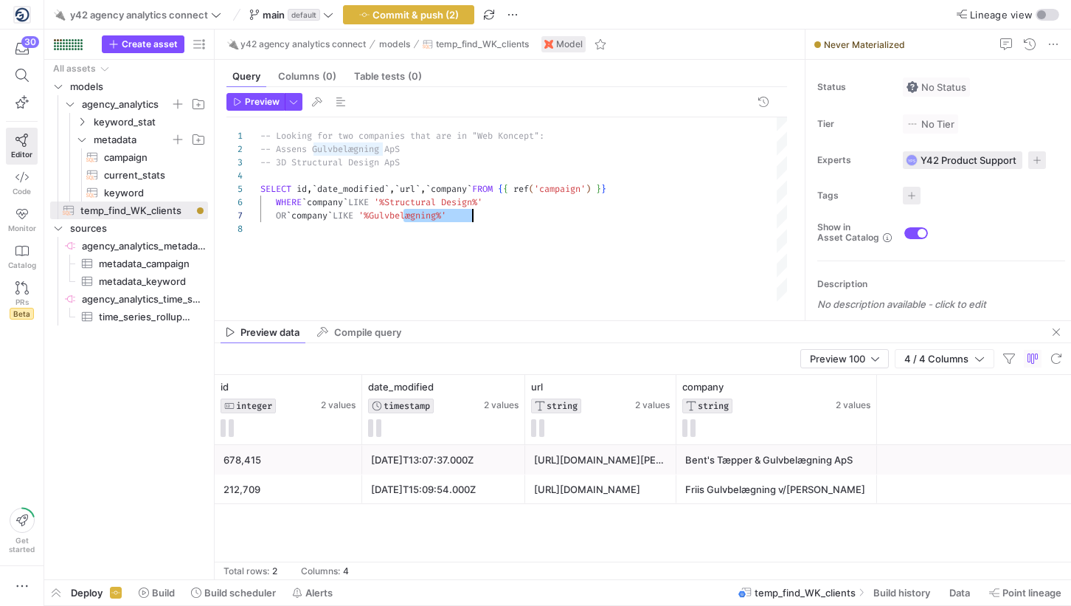
click at [254, 107] on span "button" at bounding box center [255, 102] width 57 height 16
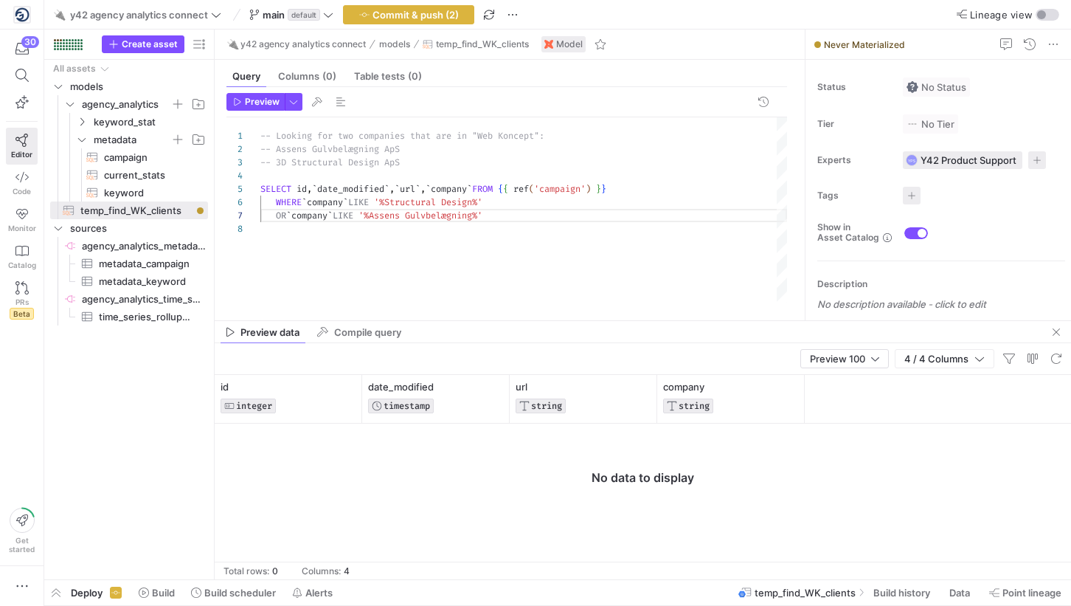
scroll to position [93, 0]
click at [700, 282] on div "-- Looking for two companies that are in "Web Konc ept": SELECT id , ` date_mod…" at bounding box center [523, 209] width 527 height 185
click at [141, 161] on span "campaign​​​​​​​​​​" at bounding box center [147, 157] width 87 height 17
type textarea "SELECT id, date_created, date_modified, date_deleted, url, company, timezone, s…"
